Goal: Task Accomplishment & Management: Use online tool/utility

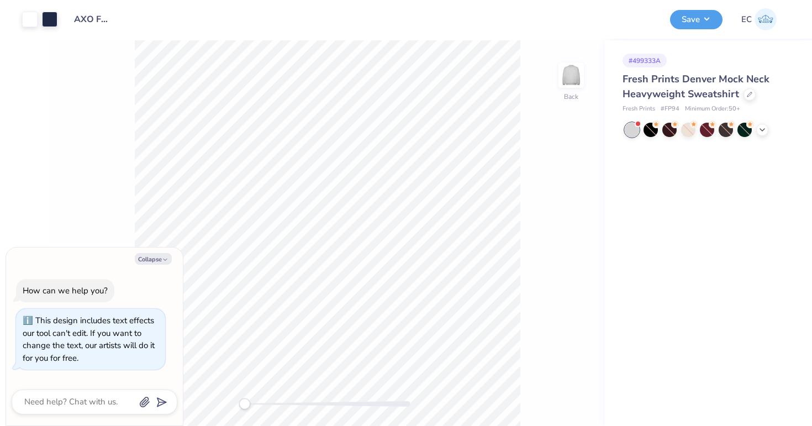
type textarea "x"
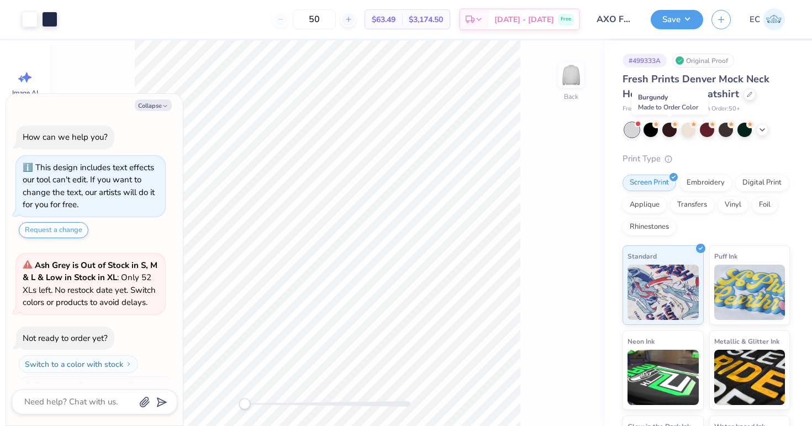
scroll to position [19, 0]
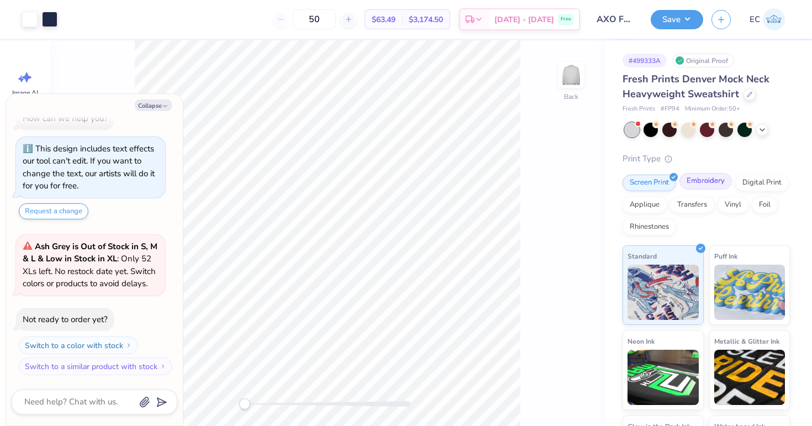
click at [704, 183] on div "Embroidery" at bounding box center [706, 181] width 53 height 17
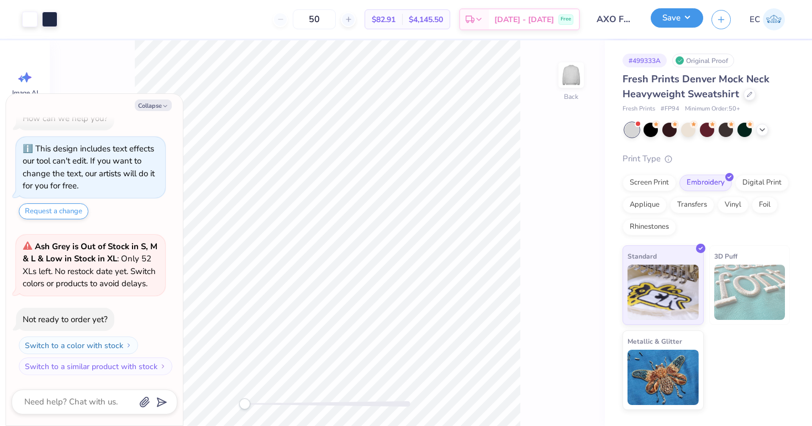
click at [675, 19] on button "Save" at bounding box center [677, 17] width 53 height 19
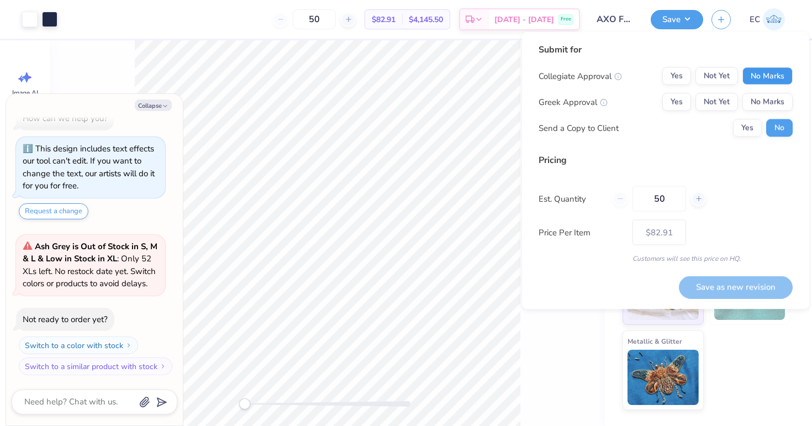
click at [758, 73] on button "No Marks" at bounding box center [768, 76] width 50 height 18
click at [686, 96] on button "Yes" at bounding box center [677, 102] width 29 height 18
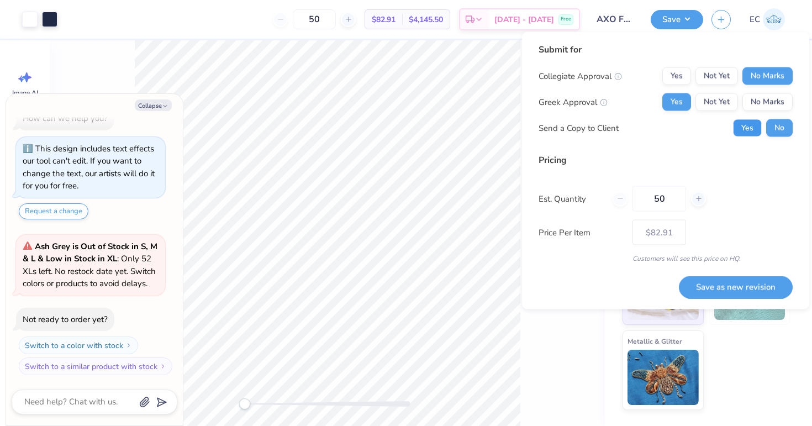
click at [752, 127] on button "Yes" at bounding box center [747, 128] width 29 height 18
click at [742, 281] on button "Save as new revision" at bounding box center [736, 287] width 114 height 23
type textarea "x"
type input "– –"
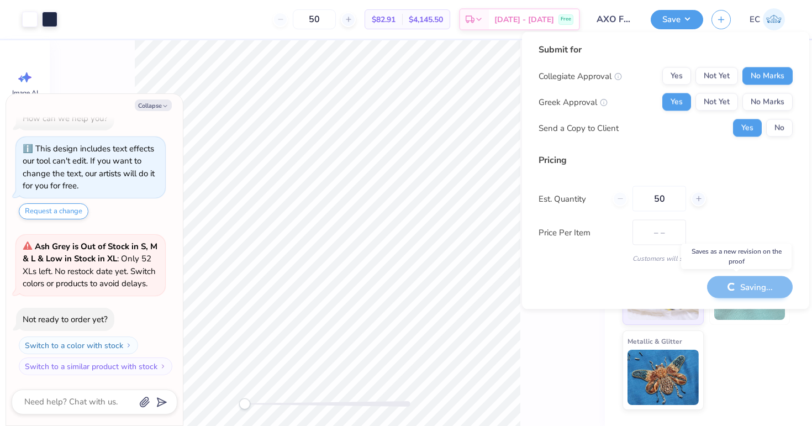
type textarea "x"
type input "$82.91"
type textarea "x"
type input "– –"
type textarea "x"
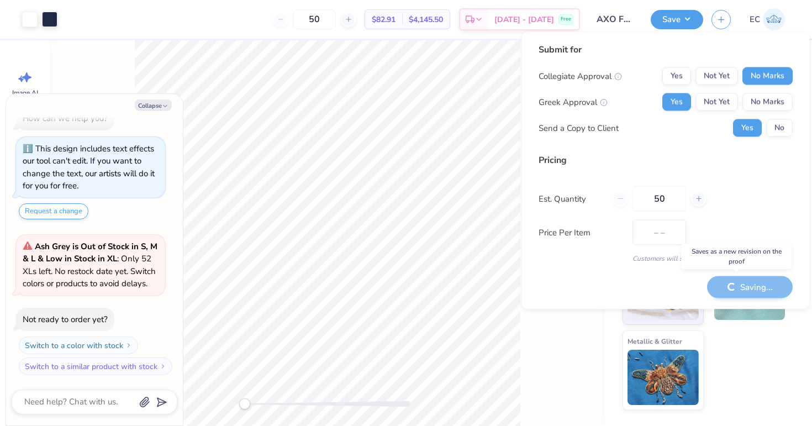
type input "$82.91"
